Goal: Find specific page/section: Find specific page/section

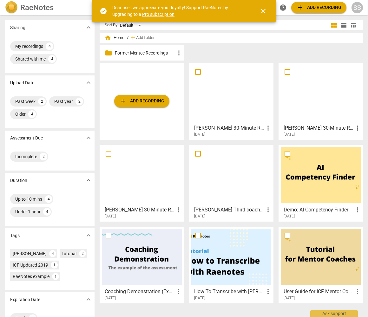
click at [265, 10] on span "close" at bounding box center [264, 11] width 8 height 8
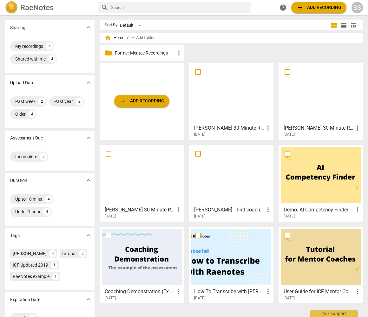
click at [36, 6] on h2 "RaeNotes" at bounding box center [36, 7] width 33 height 9
click at [26, 44] on div "My recordings" at bounding box center [29, 46] width 28 height 6
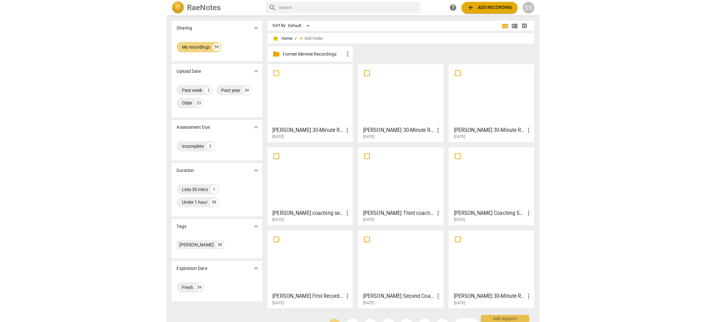
scroll to position [0, 0]
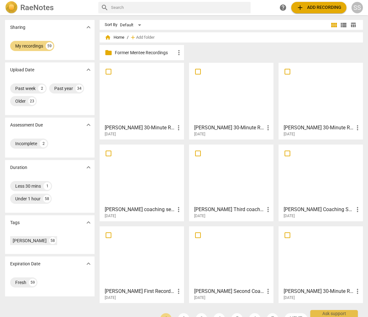
click at [320, 109] on div at bounding box center [321, 93] width 80 height 56
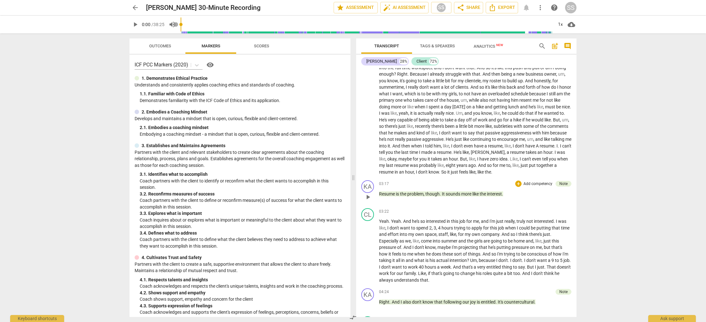
scroll to position [699, 0]
click at [368, 182] on div "Note" at bounding box center [563, 183] width 8 height 6
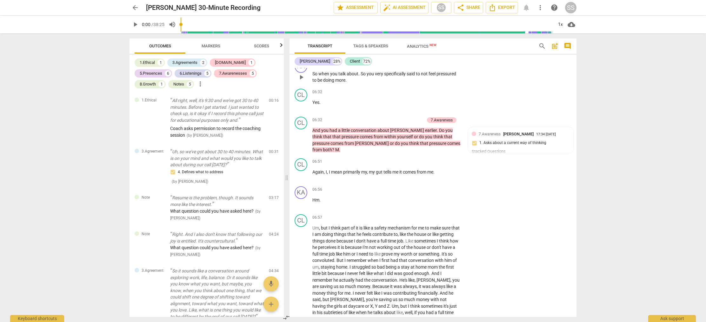
scroll to position [1180, 0]
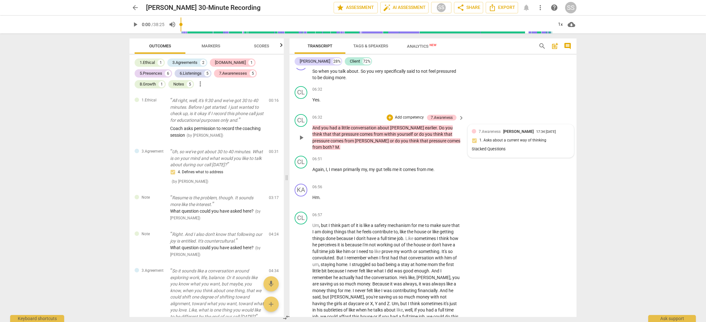
click at [368, 152] on div "Stacked Questions" at bounding box center [521, 149] width 98 height 6
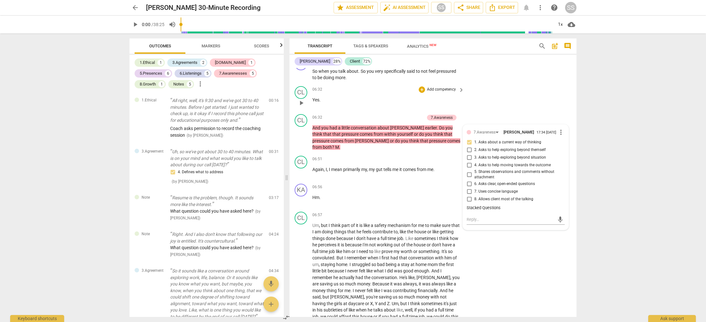
click at [368, 111] on div "CL play_arrow pause 06:32 + Add competency keyboard_arrow_right Yes ." at bounding box center [432, 97] width 287 height 28
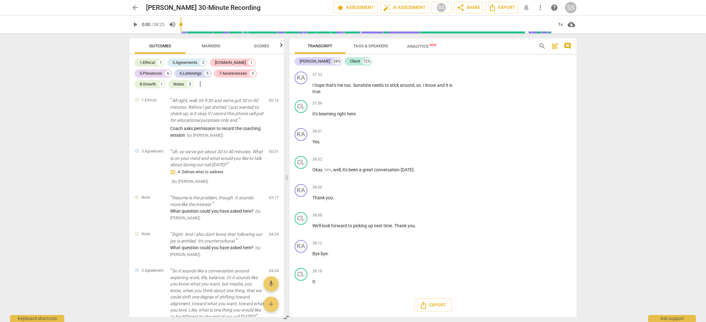
scroll to position [4361, 0]
